Goal: Task Accomplishment & Management: Use online tool/utility

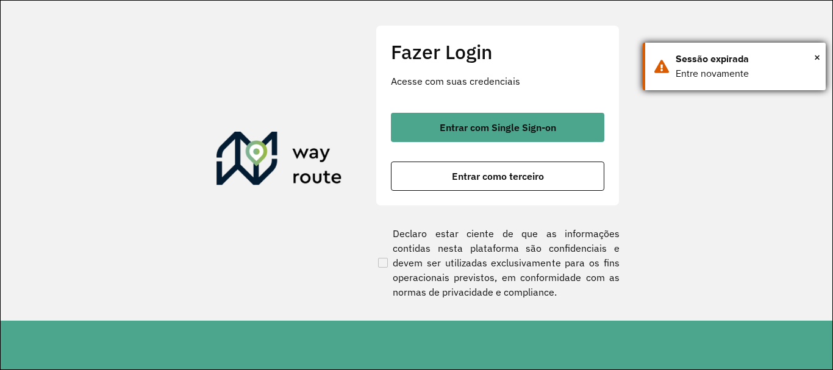
click at [821, 57] on div "× Sessão expirada Entre novamente" at bounding box center [734, 67] width 183 height 48
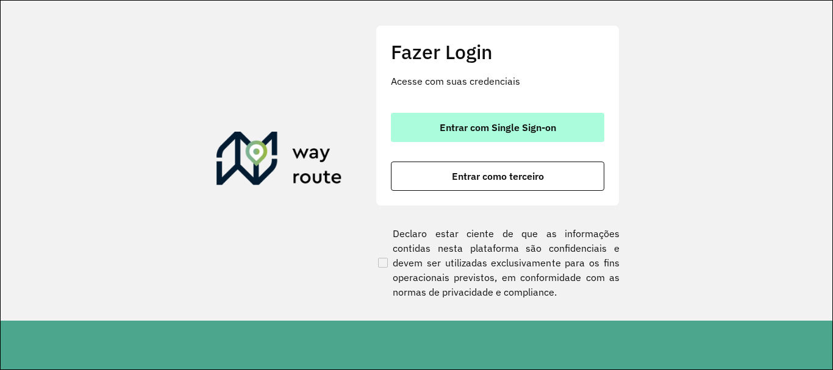
click at [504, 135] on button "Entrar com Single Sign-on" at bounding box center [497, 127] width 213 height 29
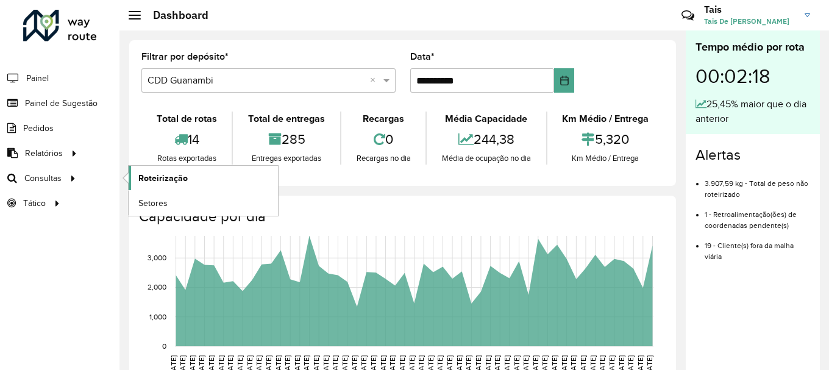
click at [163, 185] on link "Roteirização" at bounding box center [203, 178] width 149 height 24
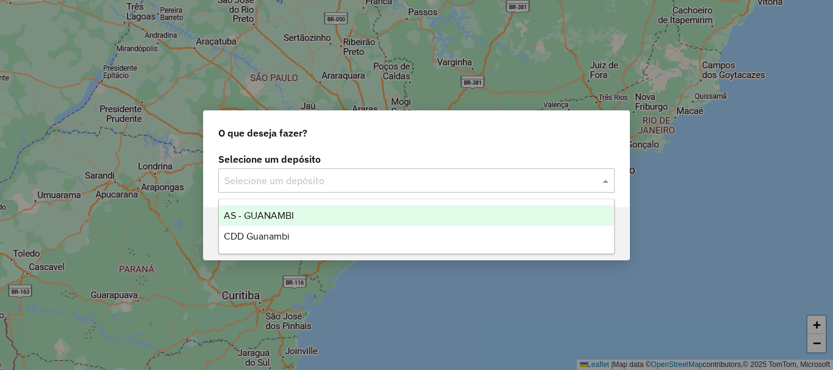
drag, startPoint x: 477, startPoint y: 181, endPoint x: 472, endPoint y: 176, distance: 6.9
click at [475, 181] on input "text" at bounding box center [404, 181] width 360 height 15
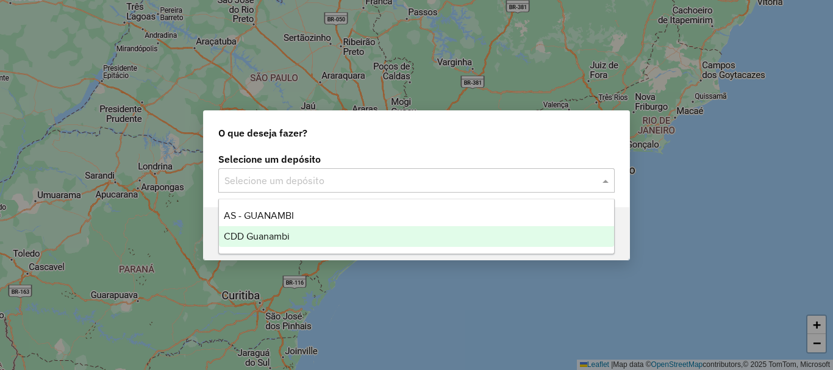
click at [285, 235] on span "CDD Guanambi" at bounding box center [257, 236] width 66 height 10
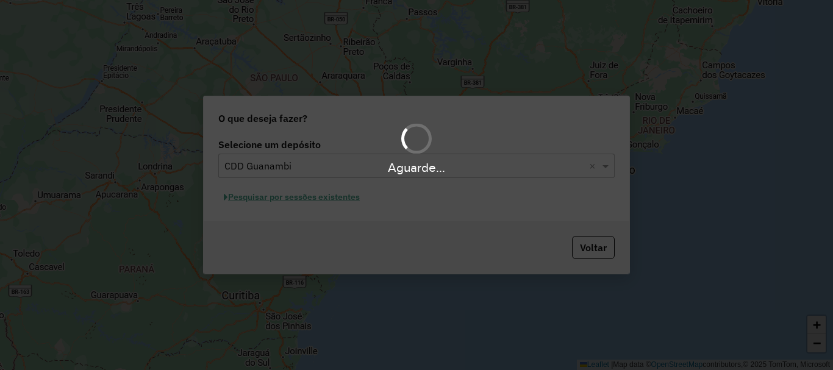
click at [326, 202] on div "Aguarde..." at bounding box center [416, 185] width 833 height 370
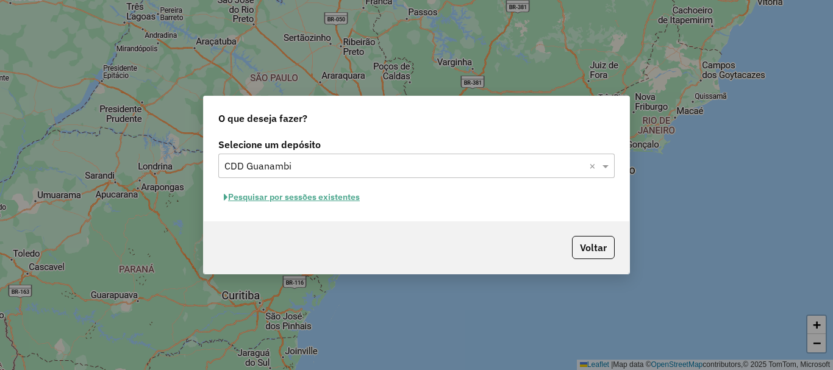
click at [338, 198] on button "Pesquisar por sessões existentes" at bounding box center [291, 197] width 147 height 19
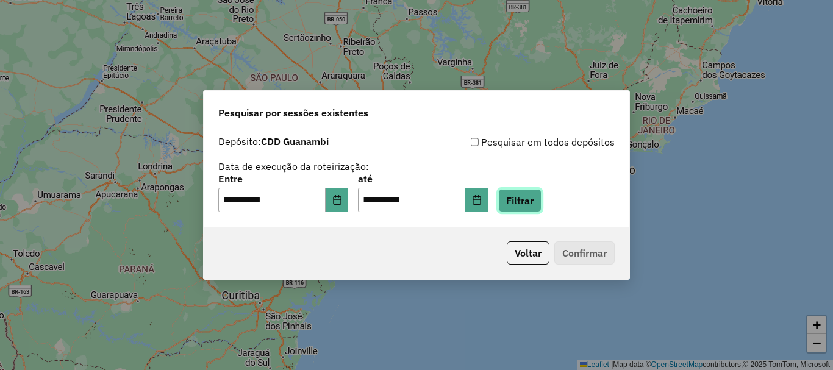
click at [527, 205] on button "Filtrar" at bounding box center [519, 200] width 43 height 23
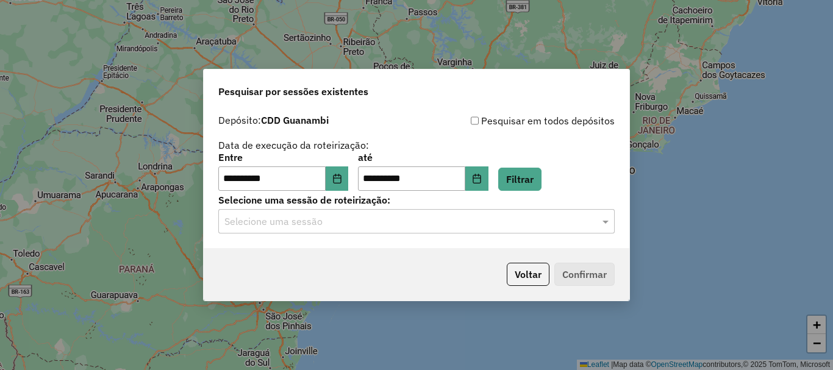
click at [438, 222] on input "text" at bounding box center [404, 222] width 360 height 15
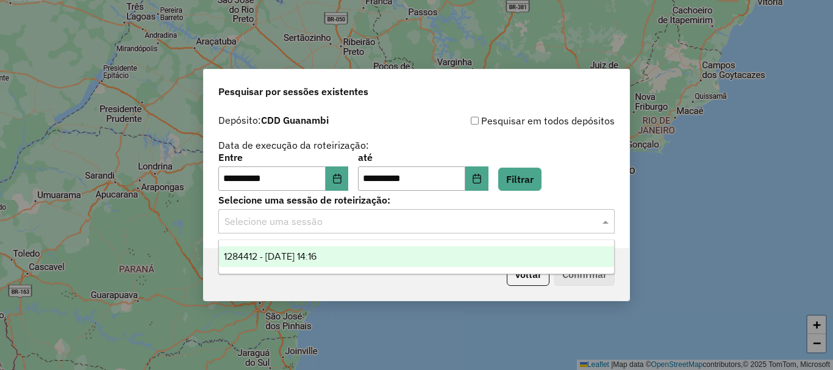
click at [349, 264] on div "1284412 - 29/09/2025 14:16" at bounding box center [416, 256] width 395 height 21
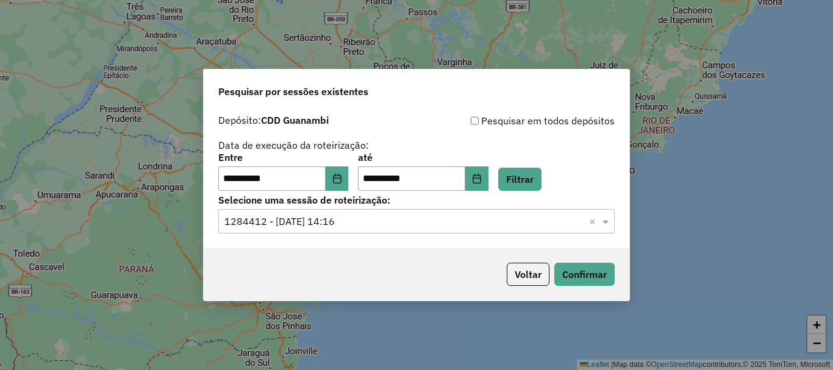
click at [382, 215] on input "text" at bounding box center [404, 222] width 360 height 15
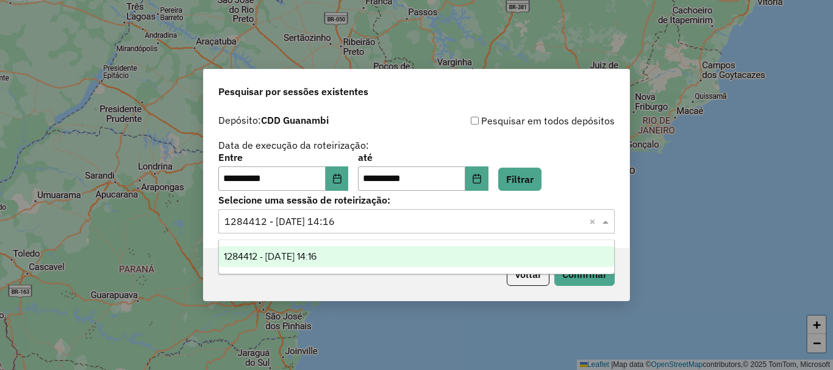
click at [401, 256] on div "1284412 - 29/09/2025 14:16" at bounding box center [416, 256] width 395 height 21
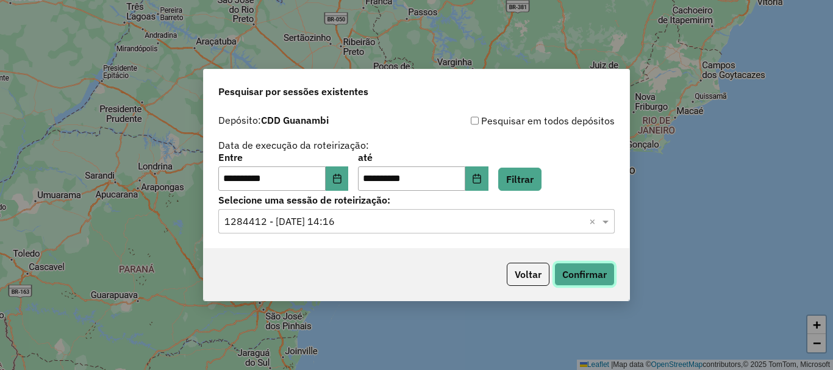
drag, startPoint x: 401, startPoint y: 256, endPoint x: 589, endPoint y: 278, distance: 189.7
click at [589, 278] on button "Confirmar" at bounding box center [584, 274] width 60 height 23
click at [346, 188] on button "Choose Date" at bounding box center [337, 178] width 23 height 24
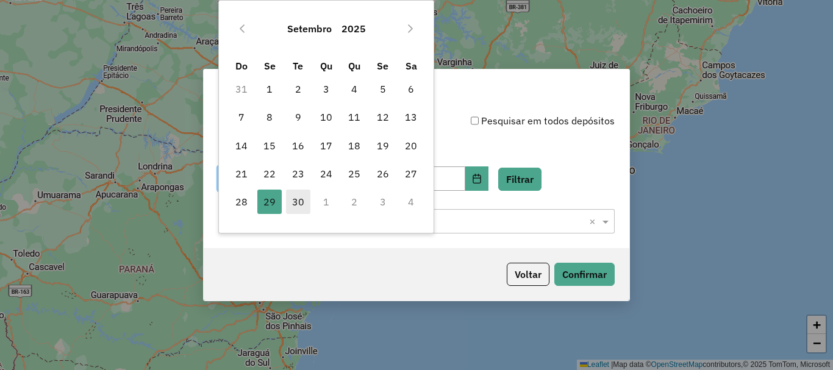
click at [302, 209] on span "30" at bounding box center [298, 202] width 24 height 24
type input "**********"
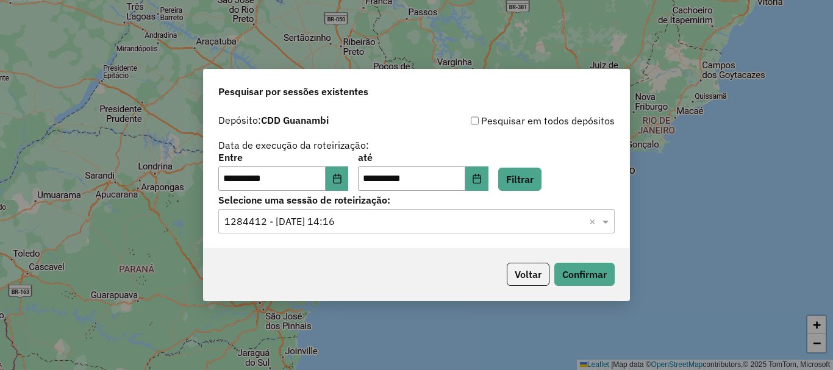
click at [302, 209] on ng-select "Selecione uma sessão × 1284412 - 29/09/2025 14:16 ×" at bounding box center [416, 221] width 396 height 24
click at [532, 182] on button "Filtrar" at bounding box center [519, 179] width 43 height 23
click at [394, 221] on input "text" at bounding box center [404, 222] width 360 height 15
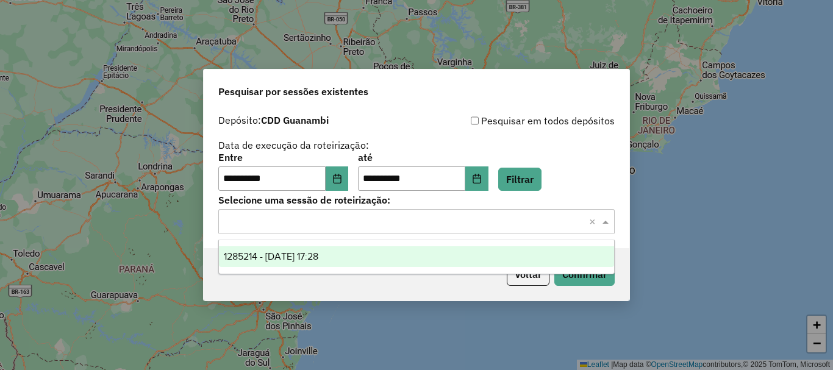
click at [318, 254] on span "1285214 - 30/09/2025 17:28" at bounding box center [271, 256] width 94 height 10
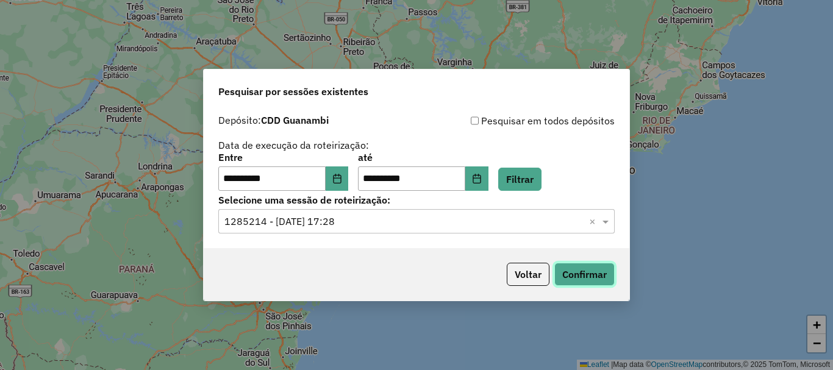
click at [577, 271] on button "Confirmar" at bounding box center [584, 274] width 60 height 23
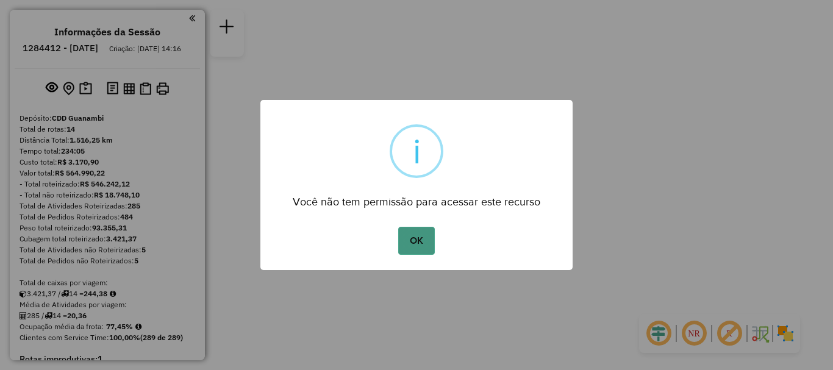
click at [423, 242] on button "OK" at bounding box center [416, 241] width 36 height 28
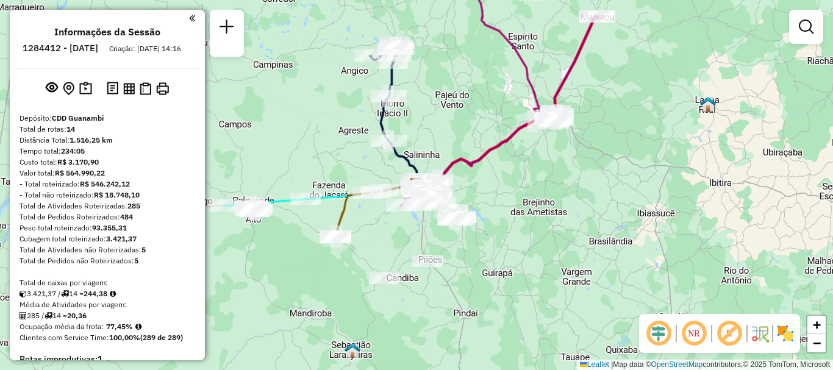
click at [189, 22] on em at bounding box center [192, 18] width 6 height 11
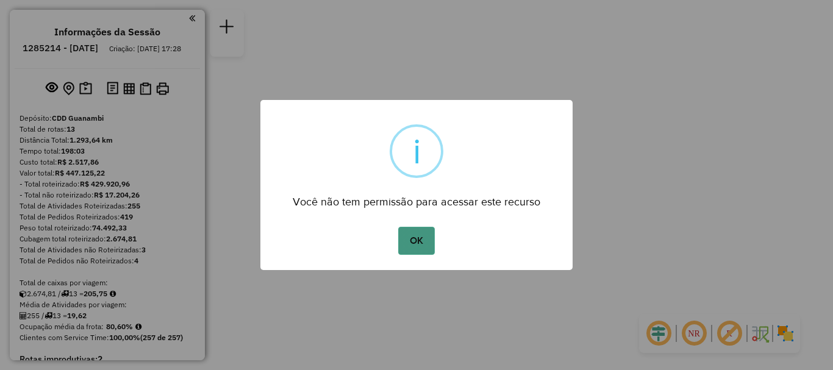
click at [406, 233] on button "OK" at bounding box center [416, 241] width 36 height 28
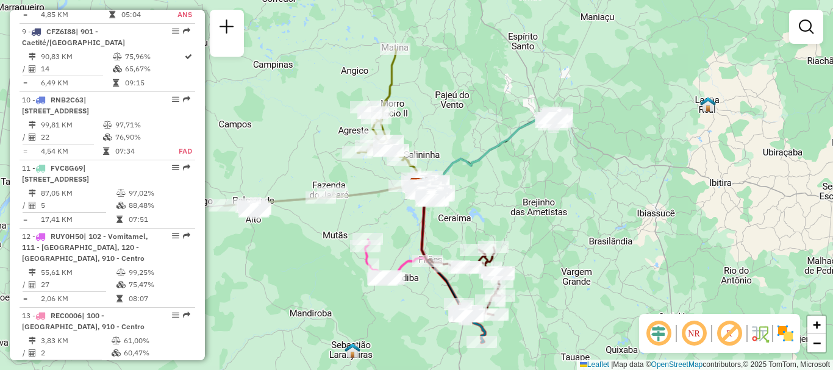
scroll to position [1099, 0]
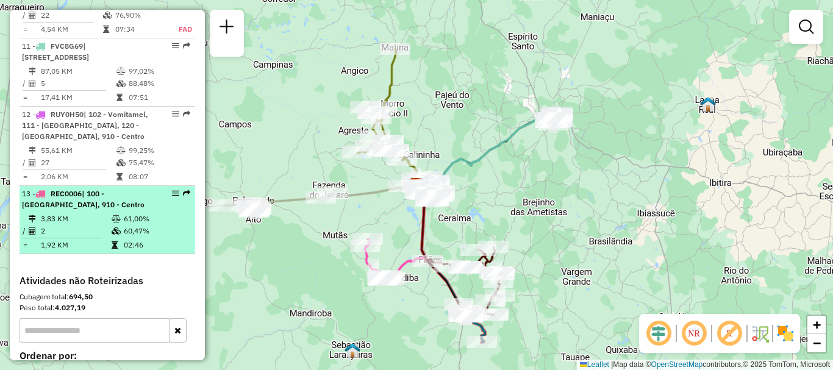
click at [171, 237] on td "60,47%" at bounding box center [156, 231] width 66 height 12
select select "**********"
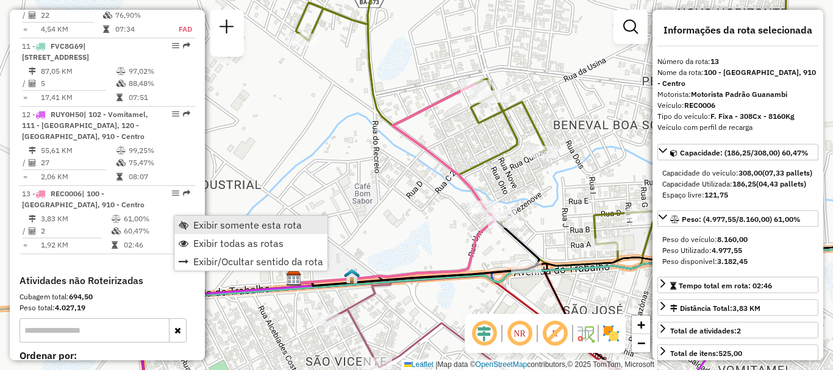
click at [197, 222] on span "Exibir somente esta rota" at bounding box center [247, 225] width 109 height 10
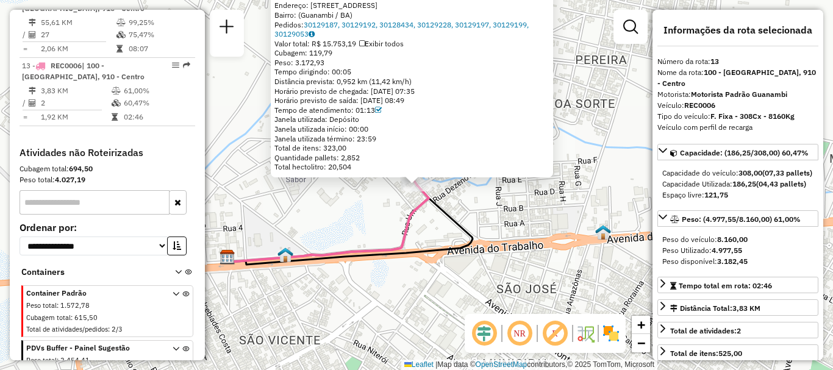
scroll to position [1282, 0]
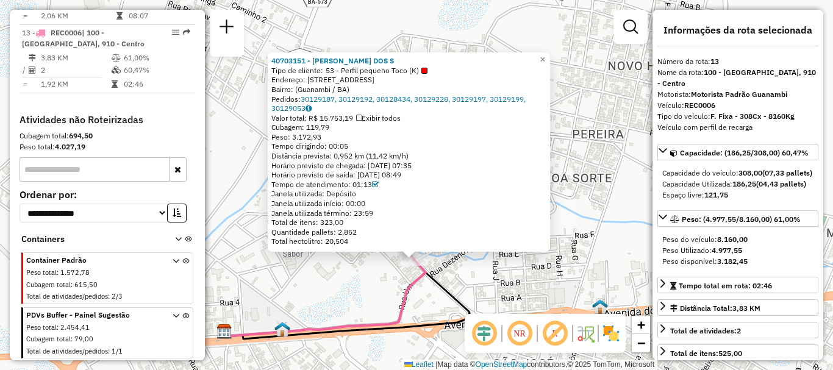
drag, startPoint x: 600, startPoint y: 85, endPoint x: 597, endPoint y: 159, distance: 74.4
click at [597, 159] on div "40703151 - [PERSON_NAME] DOS S Tipo de cliente: 53 - Perfil pequeno Toco (K) En…" at bounding box center [416, 185] width 833 height 370
click at [424, 73] on div at bounding box center [424, 71] width 6 height 6
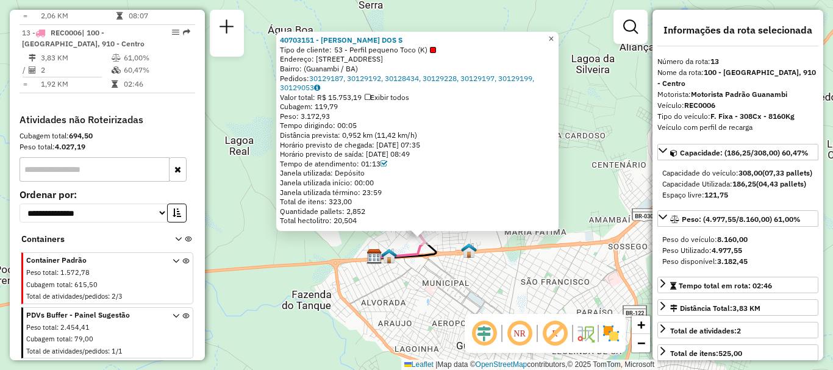
click at [554, 37] on span "×" at bounding box center [550, 39] width 5 height 10
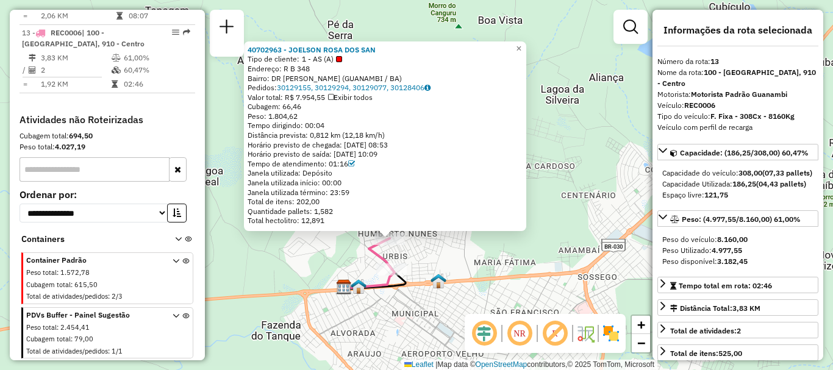
click at [338, 58] on div at bounding box center [339, 59] width 6 height 6
click at [341, 58] on div at bounding box center [339, 59] width 6 height 6
click at [521, 45] on span "×" at bounding box center [518, 48] width 5 height 10
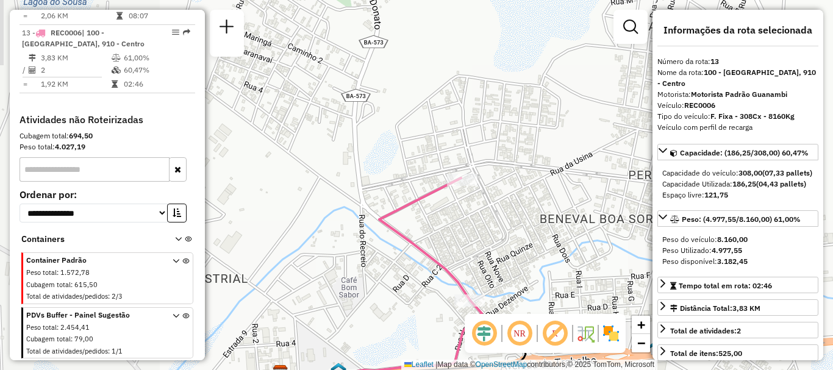
drag, startPoint x: 324, startPoint y: 251, endPoint x: 490, endPoint y: 234, distance: 166.7
click at [490, 234] on div "Janela de atendimento Grade de atendimento Capacidade Transportadoras Veículos …" at bounding box center [416, 185] width 833 height 370
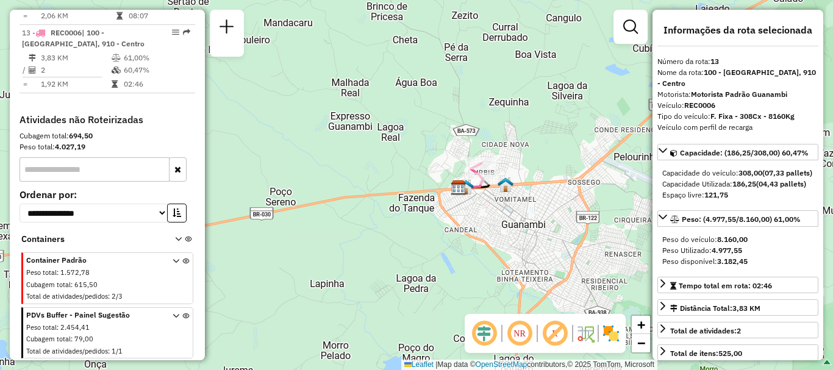
drag, startPoint x: 558, startPoint y: 234, endPoint x: 547, endPoint y: 155, distance: 79.5
click at [547, 155] on div "Janela de atendimento Grade de atendimento Capacidade Transportadoras Veículos …" at bounding box center [416, 185] width 833 height 370
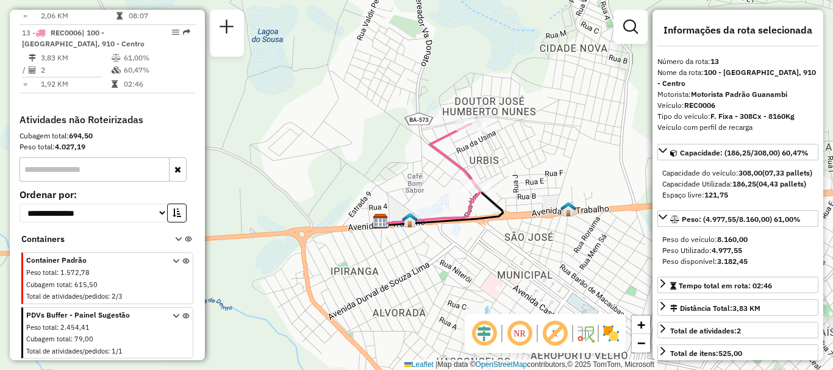
drag, startPoint x: 554, startPoint y: 75, endPoint x: 529, endPoint y: 138, distance: 67.9
click at [529, 138] on div "Janela de atendimento Grade de atendimento Capacidade Transportadoras Veículos …" at bounding box center [416, 185] width 833 height 370
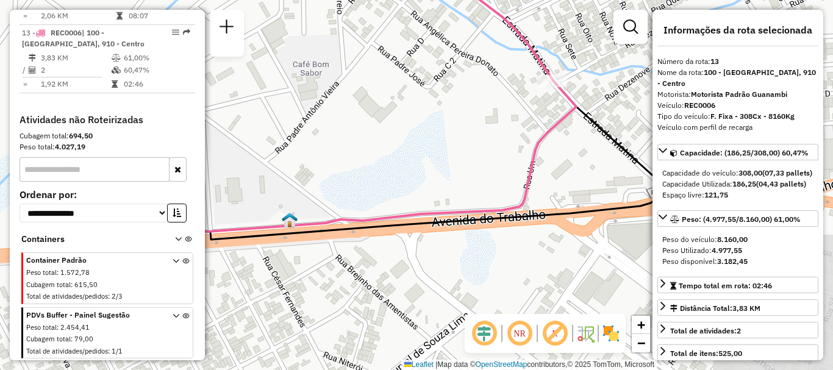
drag, startPoint x: 552, startPoint y: 191, endPoint x: 332, endPoint y: 201, distance: 219.7
click at [332, 201] on div "Janela de atendimento Grade de atendimento Capacidade Transportadoras Veículos …" at bounding box center [416, 185] width 833 height 370
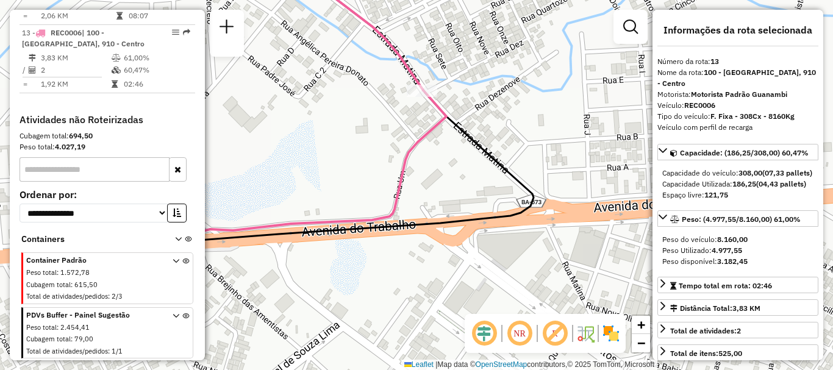
drag, startPoint x: 543, startPoint y: 272, endPoint x: 441, endPoint y: 278, distance: 102.0
click at [441, 278] on div "Janela de atendimento Grade de atendimento Capacidade Transportadoras Veículos …" at bounding box center [416, 185] width 833 height 370
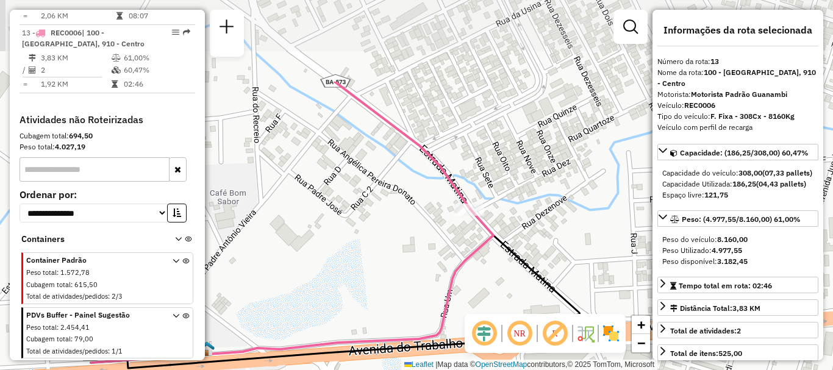
drag, startPoint x: 382, startPoint y: 135, endPoint x: 430, endPoint y: 258, distance: 131.9
click at [430, 258] on div "Janela de atendimento Grade de atendimento Capacidade Transportadoras Veículos …" at bounding box center [416, 185] width 833 height 370
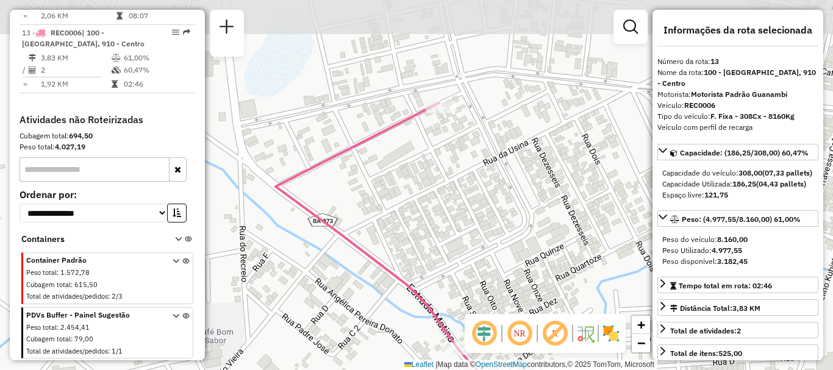
drag, startPoint x: 382, startPoint y: 133, endPoint x: 365, endPoint y: 273, distance: 141.3
click at [365, 273] on div "Janela de atendimento Grade de atendimento Capacidade Transportadoras Veículos …" at bounding box center [416, 185] width 833 height 370
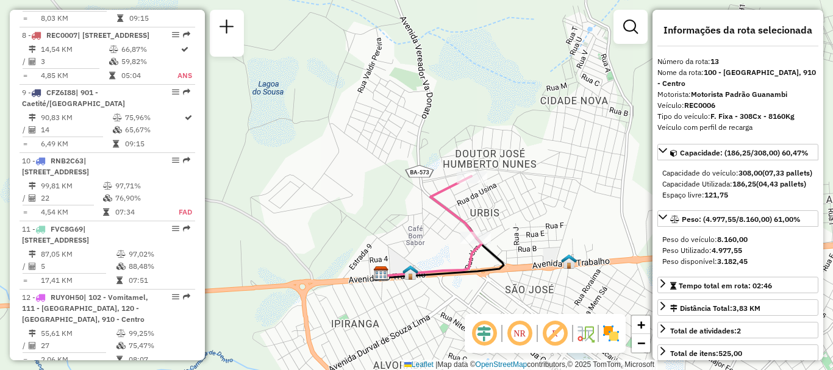
scroll to position [855, 0]
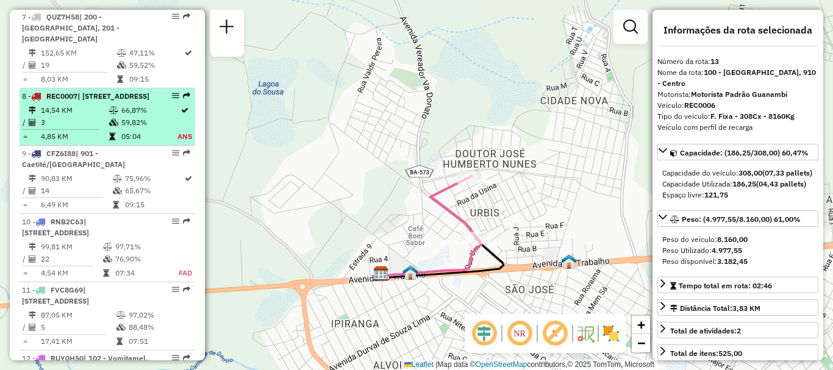
click at [148, 116] on td "66,87%" at bounding box center [149, 110] width 56 height 12
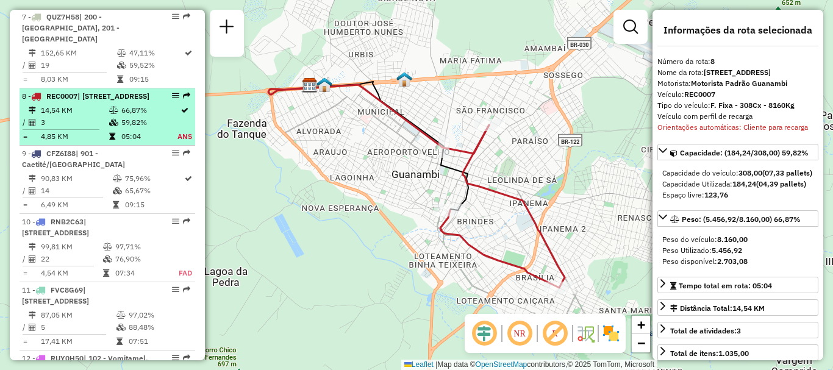
click at [173, 99] on em at bounding box center [175, 95] width 7 height 7
click at [176, 99] on div at bounding box center [172, 95] width 37 height 7
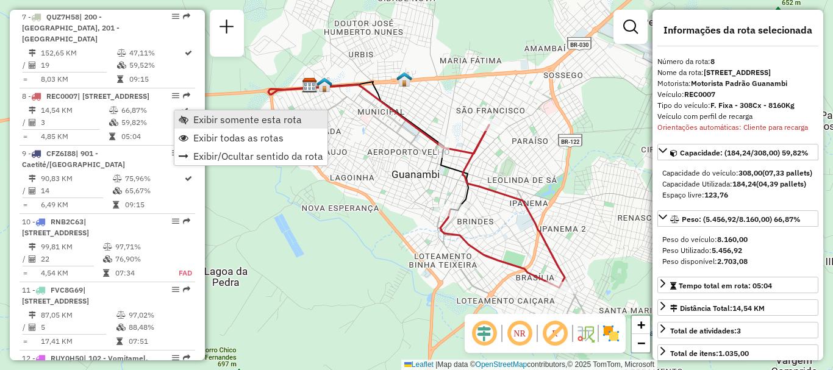
click at [197, 115] on span "Exibir somente esta rota" at bounding box center [247, 120] width 109 height 10
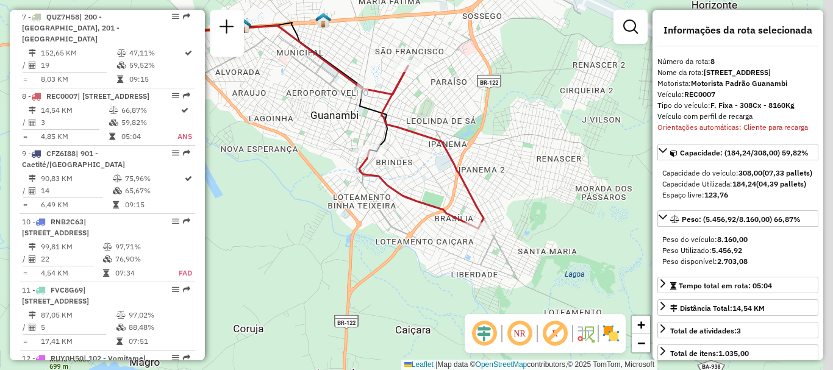
drag, startPoint x: 456, startPoint y: 201, endPoint x: 310, endPoint y: 180, distance: 147.8
click at [310, 180] on div "Janela de atendimento Grade de atendimento Capacidade Transportadoras Veículos …" at bounding box center [416, 185] width 833 height 370
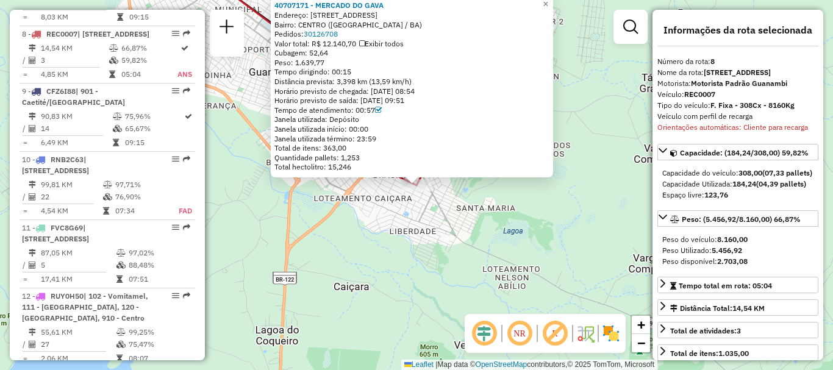
scroll to position [945, 0]
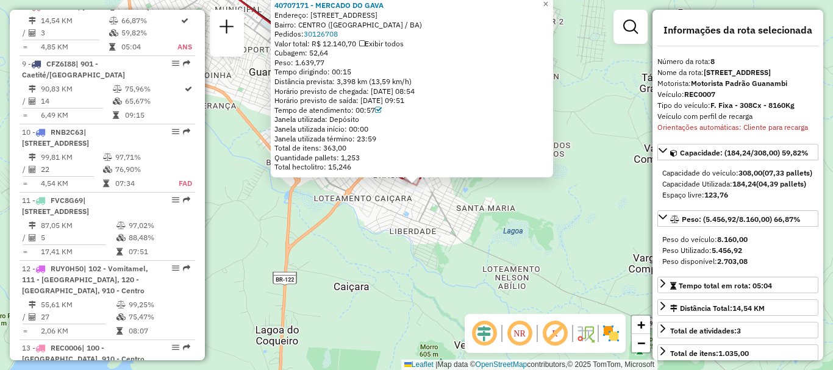
click at [363, 241] on div "40707171 - [GEOGRAPHIC_DATA] Endereço: [STREET_ADDRESS][GEOGRAPHIC_DATA]: [GEOG…" at bounding box center [416, 185] width 833 height 370
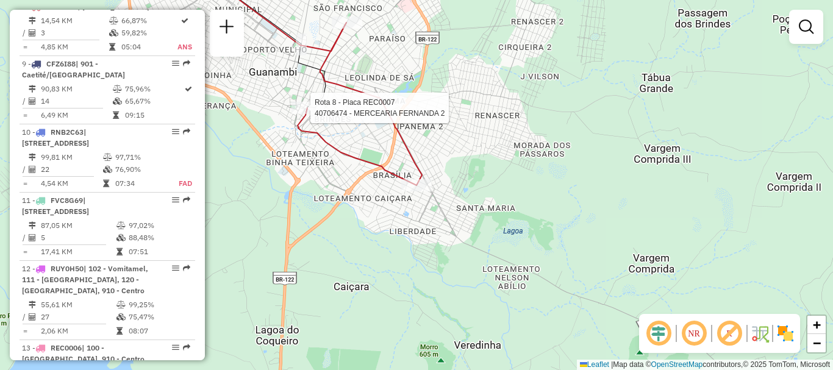
select select "**********"
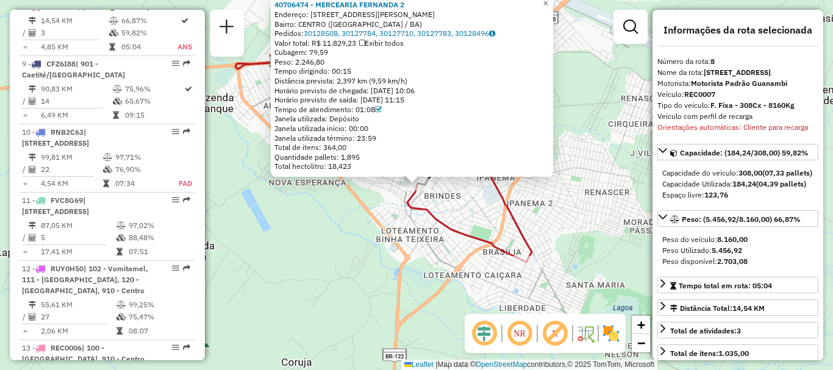
click at [310, 234] on div "40706474 - MERCEARIA FERNANDA 2 Endereço: [STREET_ADDRESS][PERSON_NAME] Pedidos…" at bounding box center [416, 185] width 833 height 370
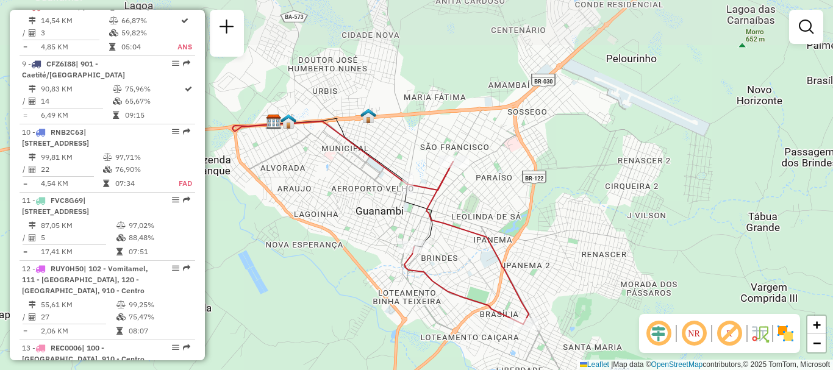
drag, startPoint x: 342, startPoint y: 205, endPoint x: 340, endPoint y: 221, distance: 16.0
click at [340, 221] on div "Janela de atendimento Grade de atendimento Capacidade Transportadoras Veículos …" at bounding box center [416, 185] width 833 height 370
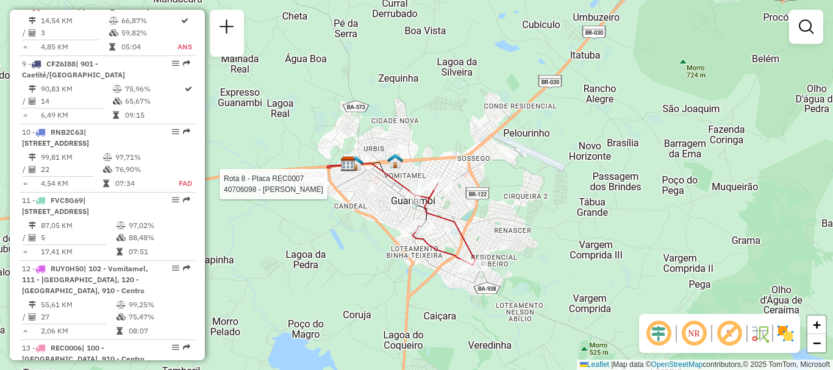
select select "**********"
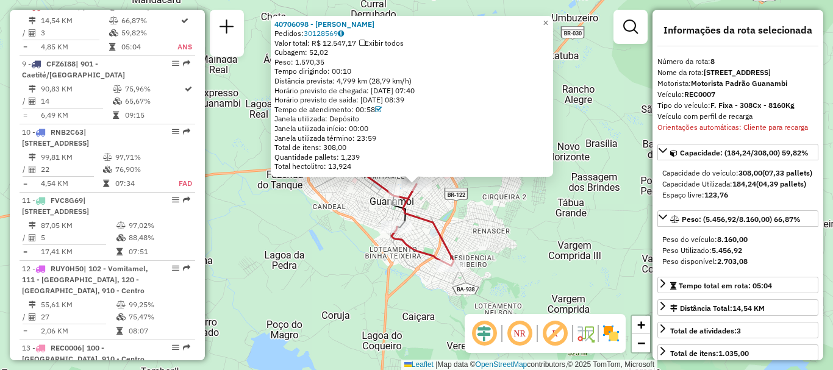
click at [436, 243] on icon at bounding box center [422, 225] width 62 height 82
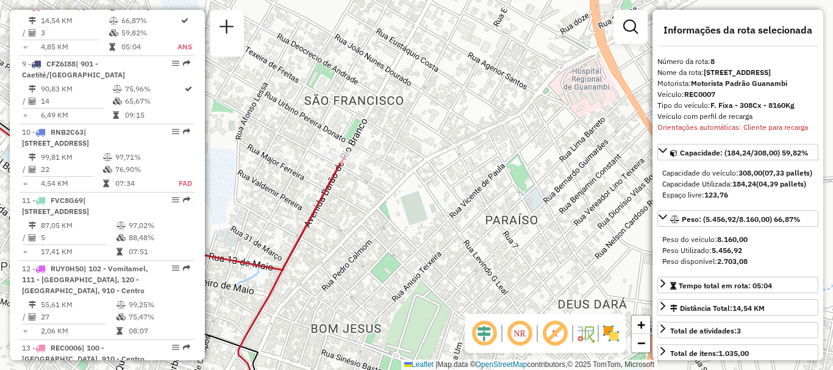
drag, startPoint x: 385, startPoint y: 96, endPoint x: 418, endPoint y: 237, distance: 144.6
click at [418, 237] on div "Janela de atendimento Grade de atendimento Capacidade Transportadoras Veículos …" at bounding box center [416, 185] width 833 height 370
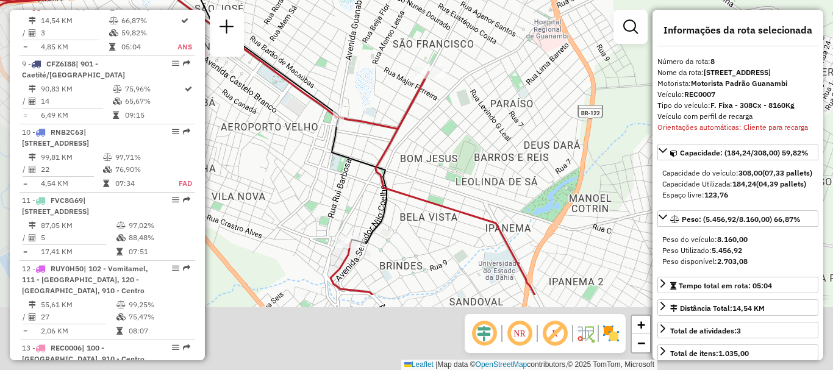
drag, startPoint x: 335, startPoint y: 266, endPoint x: 386, endPoint y: 196, distance: 87.0
click at [412, 155] on div "Janela de atendimento Grade de atendimento Capacidade Transportadoras Veículos …" at bounding box center [416, 185] width 833 height 370
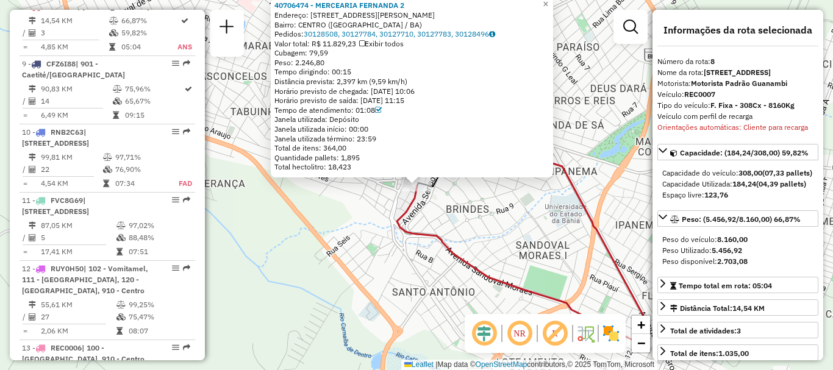
click at [451, 227] on div "40706474 - MERCEARIA FERNANDA 2 Endereço: [STREET_ADDRESS][PERSON_NAME] Pedidos…" at bounding box center [416, 185] width 833 height 370
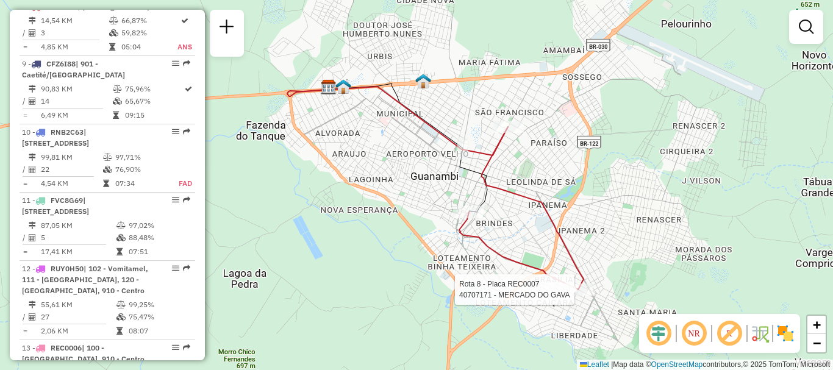
select select "**********"
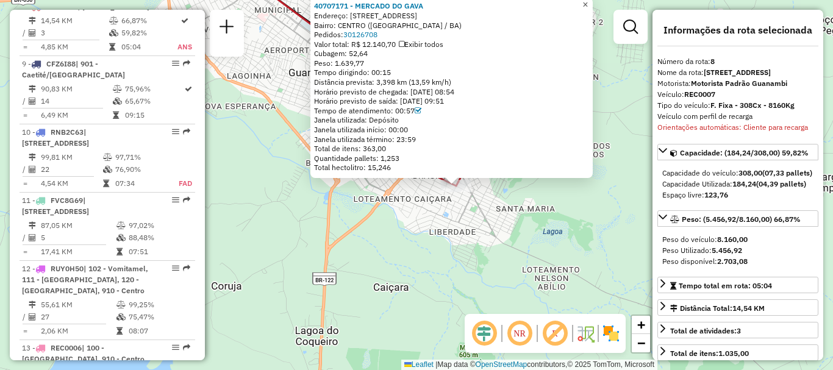
click at [588, 1] on span "×" at bounding box center [584, 4] width 5 height 10
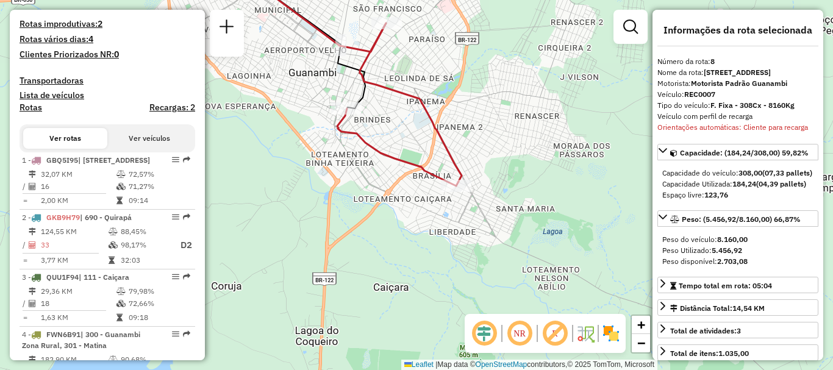
scroll to position [0, 0]
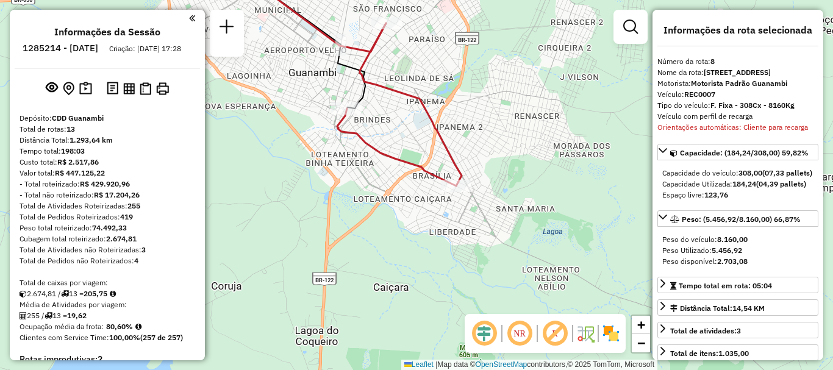
click at [516, 343] on em at bounding box center [519, 333] width 29 height 29
click at [518, 340] on em at bounding box center [519, 333] width 29 height 29
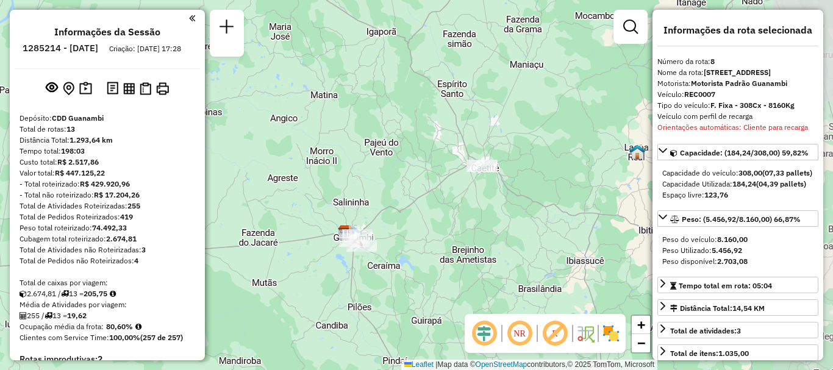
drag, startPoint x: 580, startPoint y: 223, endPoint x: 438, endPoint y: 235, distance: 142.6
click at [438, 235] on div "Janela de atendimento Grade de atendimento Capacidade Transportadoras Veículos …" at bounding box center [416, 185] width 833 height 370
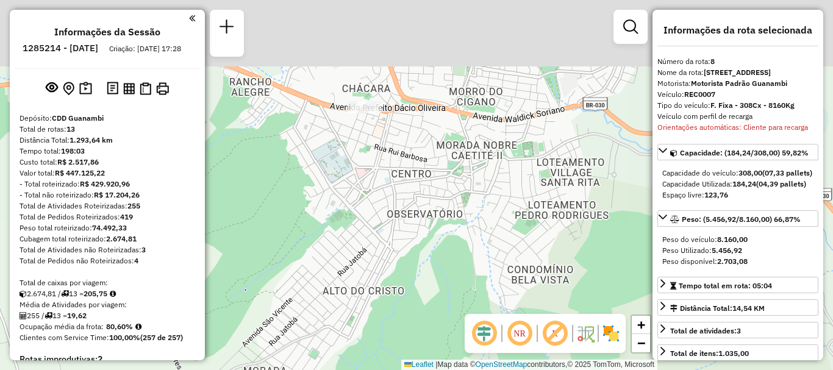
drag, startPoint x: 498, startPoint y: 89, endPoint x: 484, endPoint y: 262, distance: 173.1
click at [484, 262] on div "Janela de atendimento Grade de atendimento Capacidade Transportadoras Veículos …" at bounding box center [416, 185] width 833 height 370
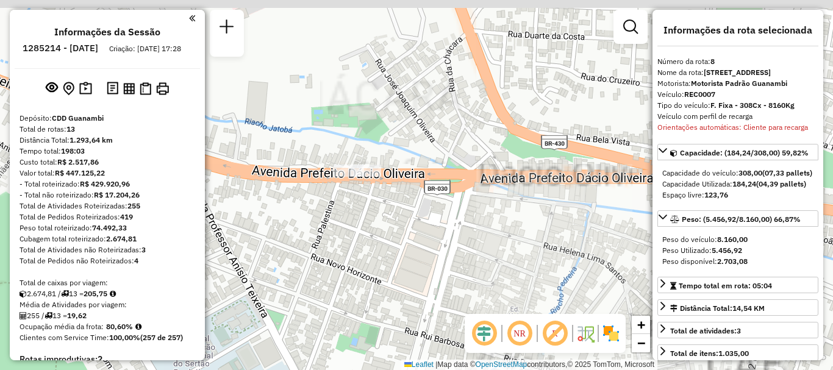
drag, startPoint x: 370, startPoint y: 98, endPoint x: 379, endPoint y: 249, distance: 151.4
click at [379, 249] on div "Janela de atendimento Grade de atendimento Capacidade Transportadoras Veículos …" at bounding box center [416, 185] width 833 height 370
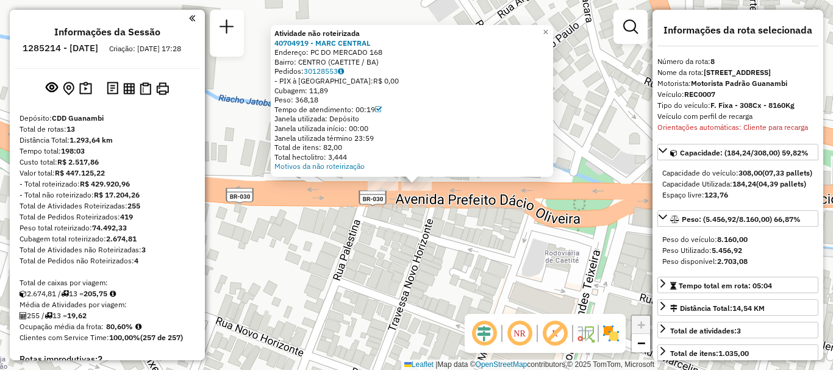
click at [393, 248] on div "Atividade não roteirizada 40704919 - MARC CENTRAL Endereço: PC DO MERCADO 168 B…" at bounding box center [416, 185] width 833 height 370
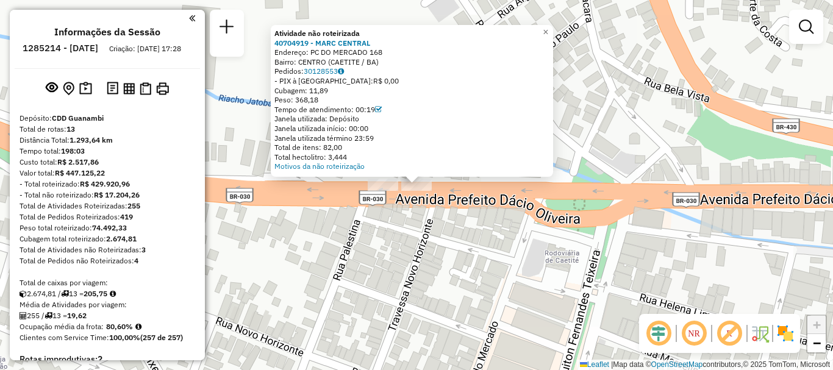
click at [298, 244] on div "Atividade não roteirizada 40704919 - MARC CENTRAL Endereço: PC DO MERCADO 168 B…" at bounding box center [416, 185] width 833 height 370
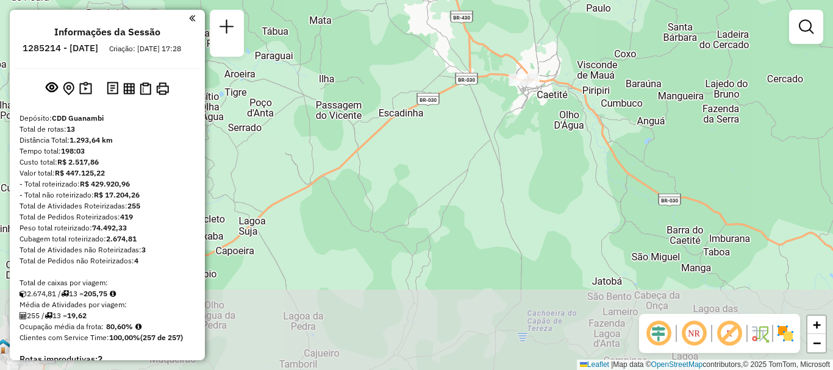
drag, startPoint x: 622, startPoint y: 232, endPoint x: 623, endPoint y: 98, distance: 133.5
click at [623, 98] on div "Janela de atendimento Grade de atendimento Capacidade Transportadoras Veículos …" at bounding box center [416, 185] width 833 height 370
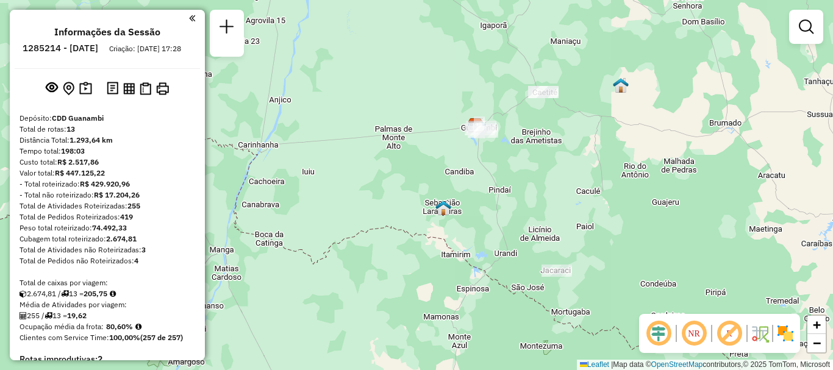
drag, startPoint x: 691, startPoint y: 236, endPoint x: 657, endPoint y: 176, distance: 69.1
click at [658, 153] on div "Janela de atendimento Grade de atendimento Capacidade Transportadoras Veículos …" at bounding box center [416, 185] width 833 height 370
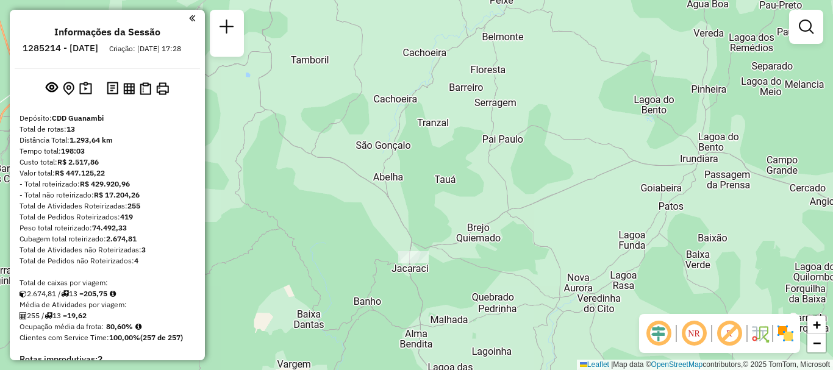
click at [414, 263] on div at bounding box center [413, 257] width 30 height 12
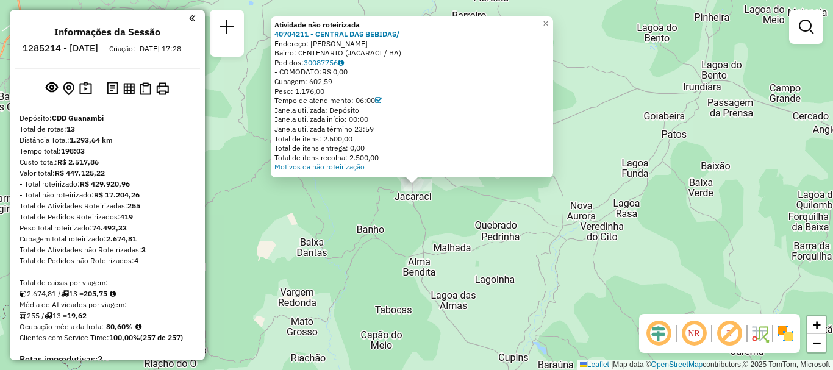
click at [579, 194] on div "Atividade não roteirizada 40704211 - CENTRAL DAS BEBIDAS/ Endereço: [PERSON_NAM…" at bounding box center [416, 185] width 833 height 370
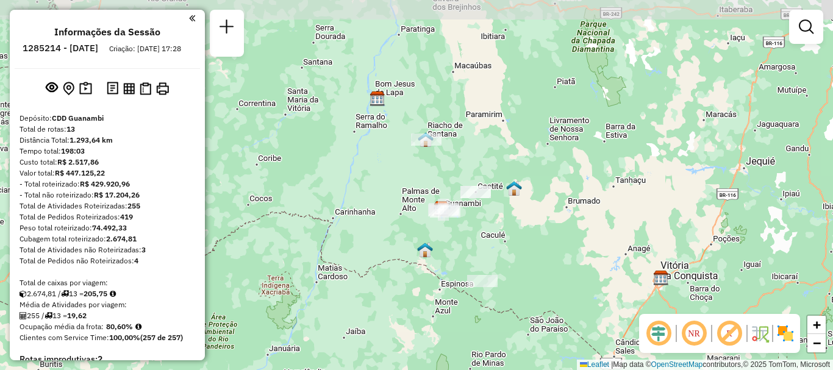
drag, startPoint x: 529, startPoint y: 127, endPoint x: 526, endPoint y: 209, distance: 82.3
click at [527, 209] on div "Janela de atendimento Grade de atendimento Capacidade Transportadoras Veículos …" at bounding box center [416, 185] width 833 height 370
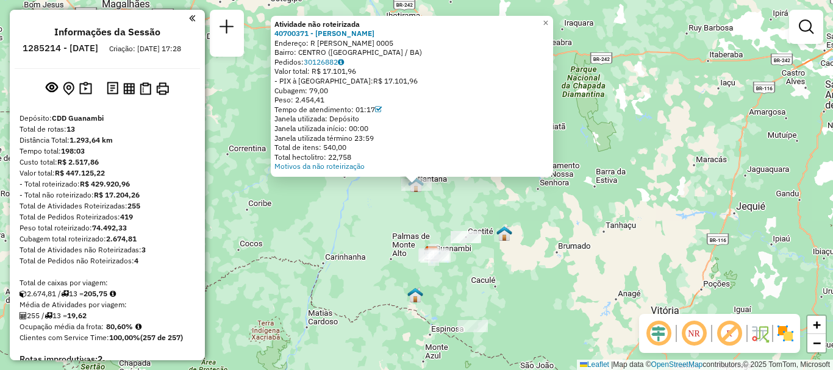
click at [446, 201] on div "Atividade não roteirizada 40700371 - [PERSON_NAME] Endereço: R CELCINA DE CARVA…" at bounding box center [416, 185] width 833 height 370
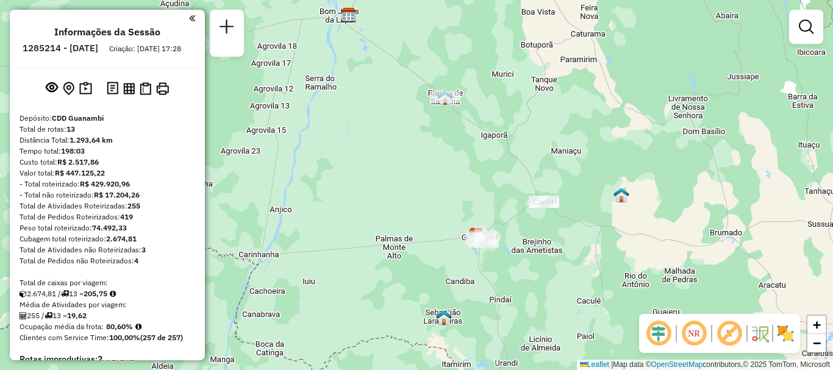
click at [189, 16] on em at bounding box center [192, 18] width 6 height 11
